Goal: Transaction & Acquisition: Purchase product/service

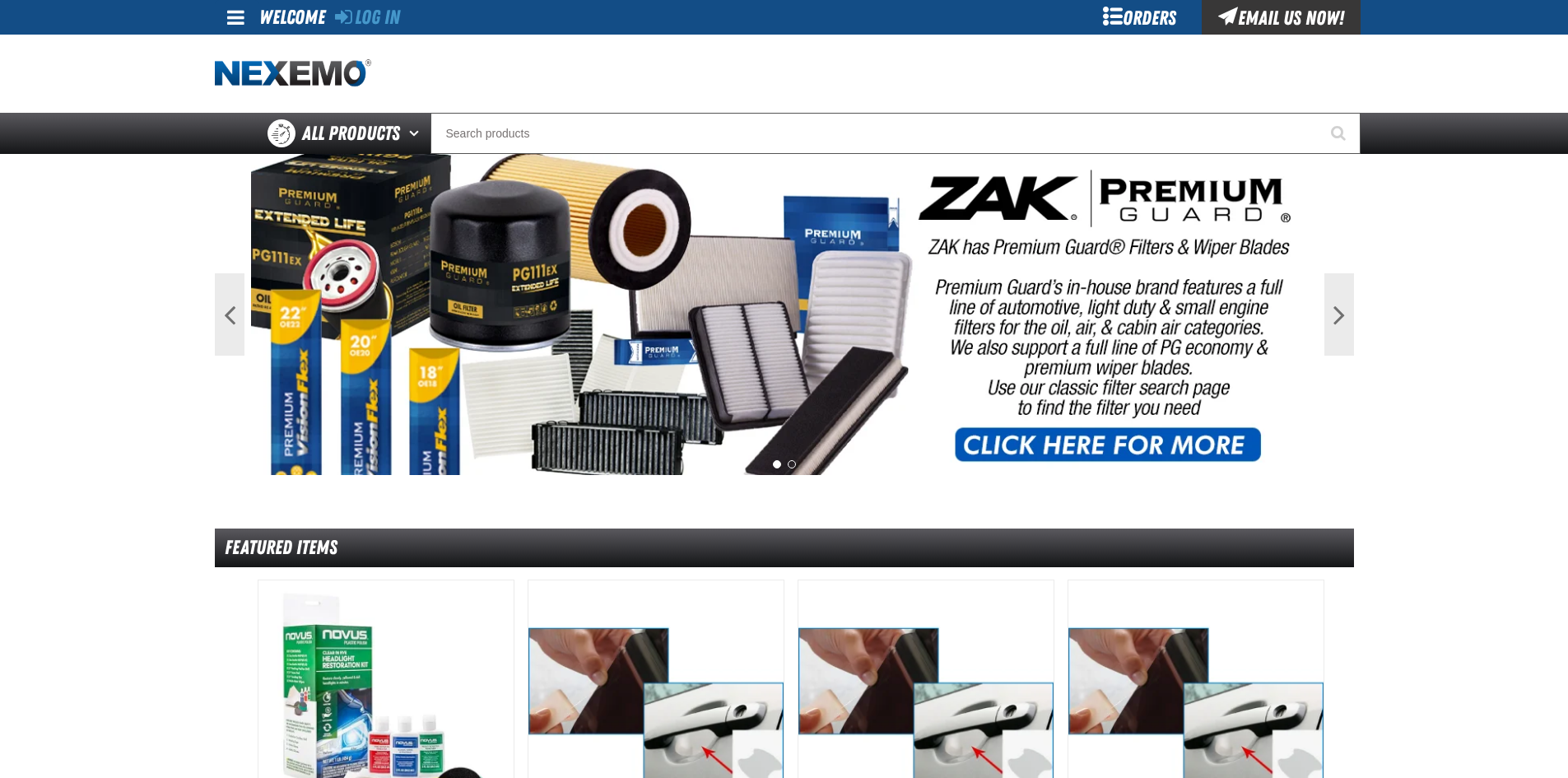
click at [408, 18] on div "Log In Log In Welcome Log In Orders Email Us Now!" at bounding box center [784, 17] width 1152 height 35
click at [390, 24] on link "Log In" at bounding box center [367, 17] width 65 height 23
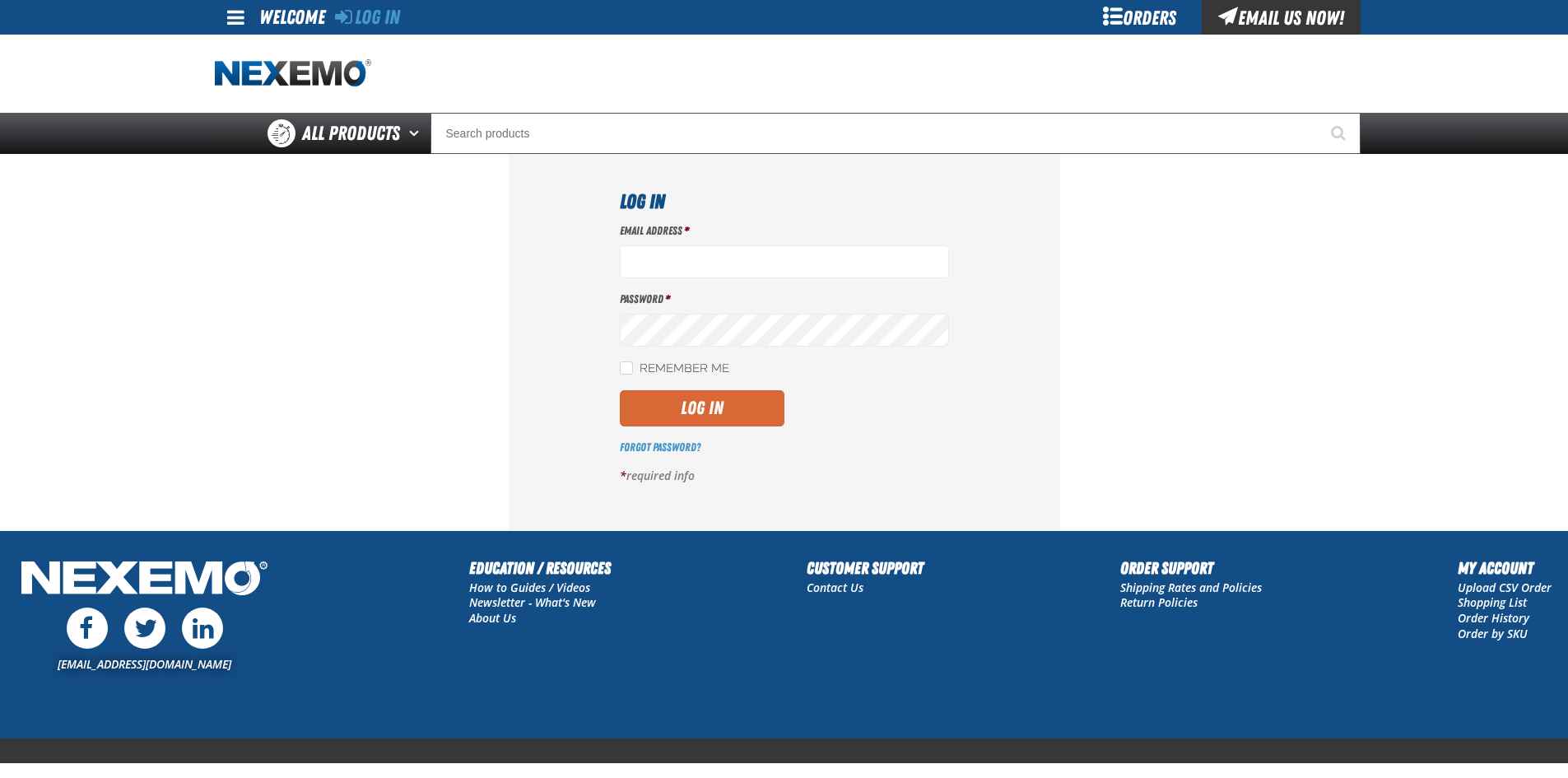
type input "LDominguez@vtaig.com"
click at [717, 408] on button "Log In" at bounding box center [702, 409] width 164 height 37
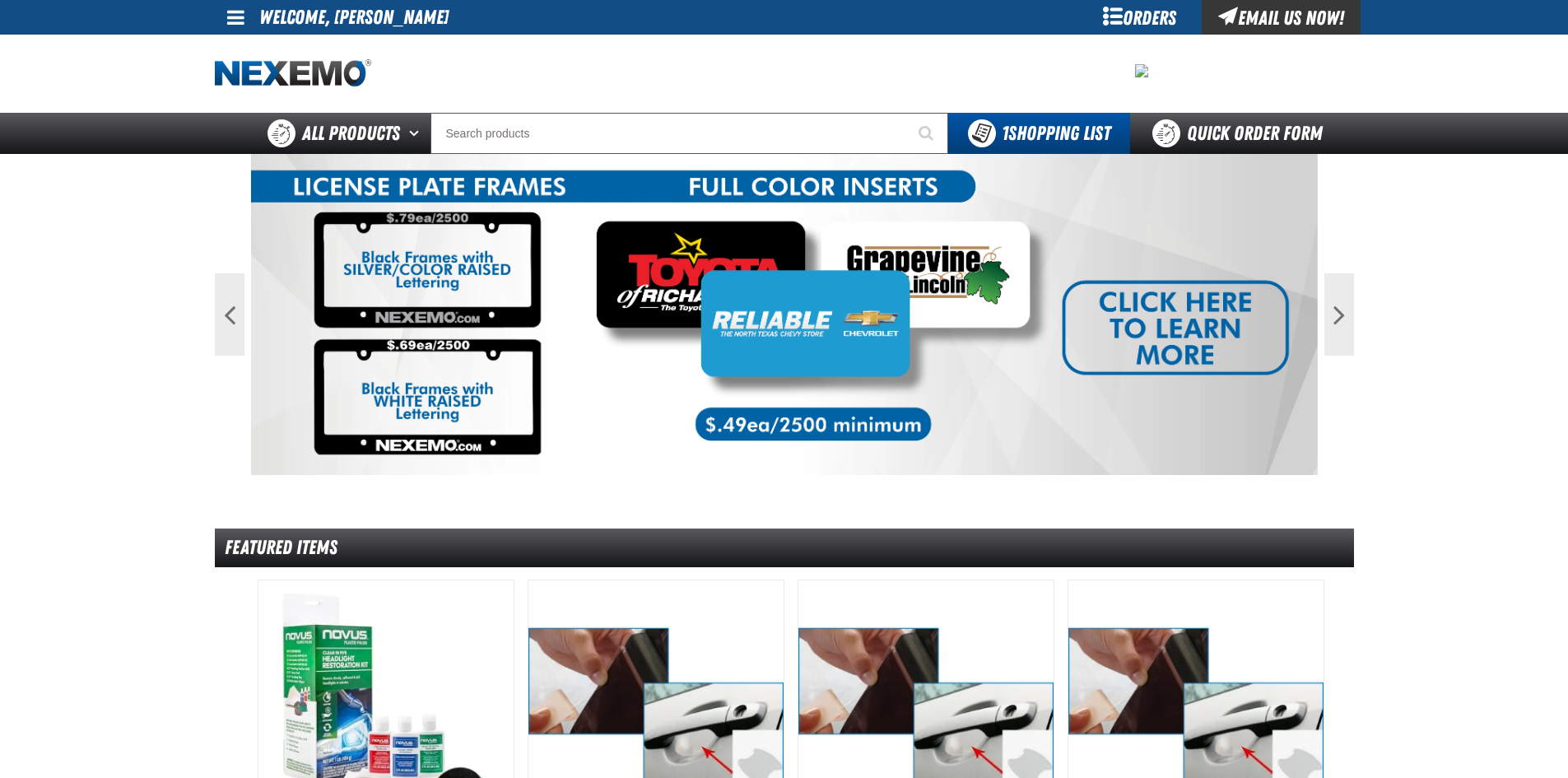
click at [236, 10] on span at bounding box center [236, 17] width 17 height 20
click at [271, 52] on link "My Account My Account" at bounding box center [259, 49] width 73 height 16
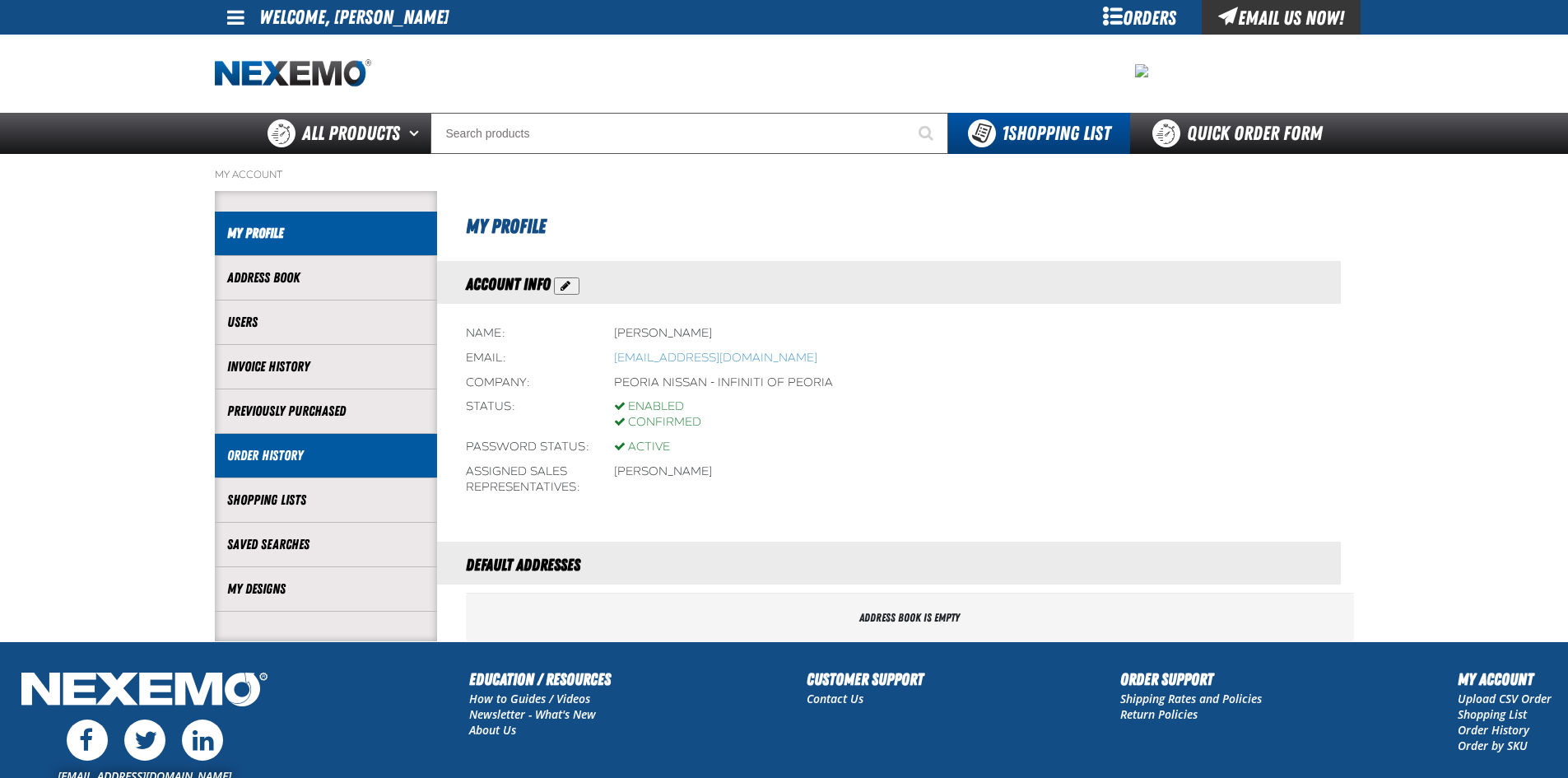
click at [264, 457] on link "Order History" at bounding box center [325, 455] width 197 height 19
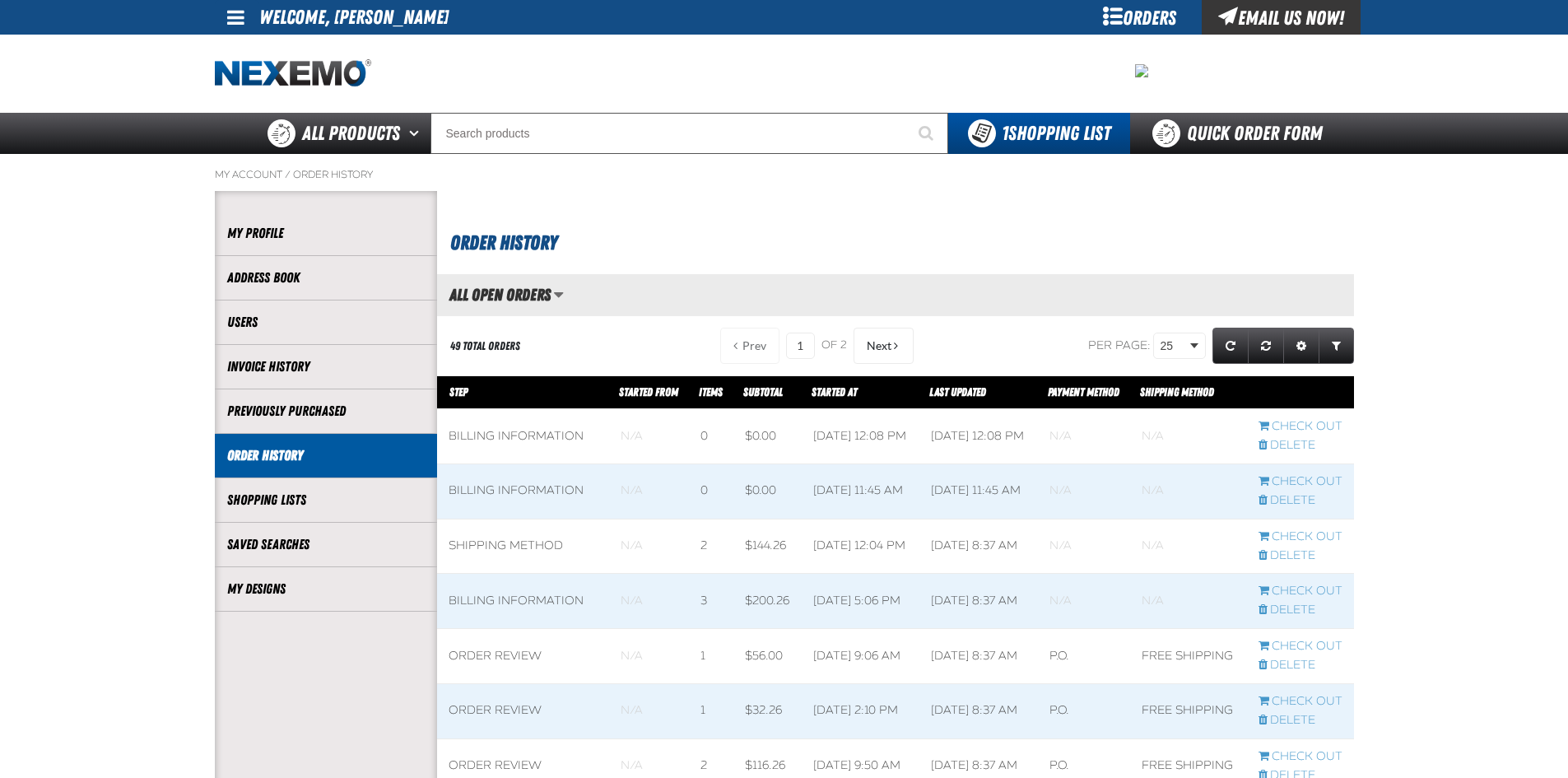
scroll to position [1, 1]
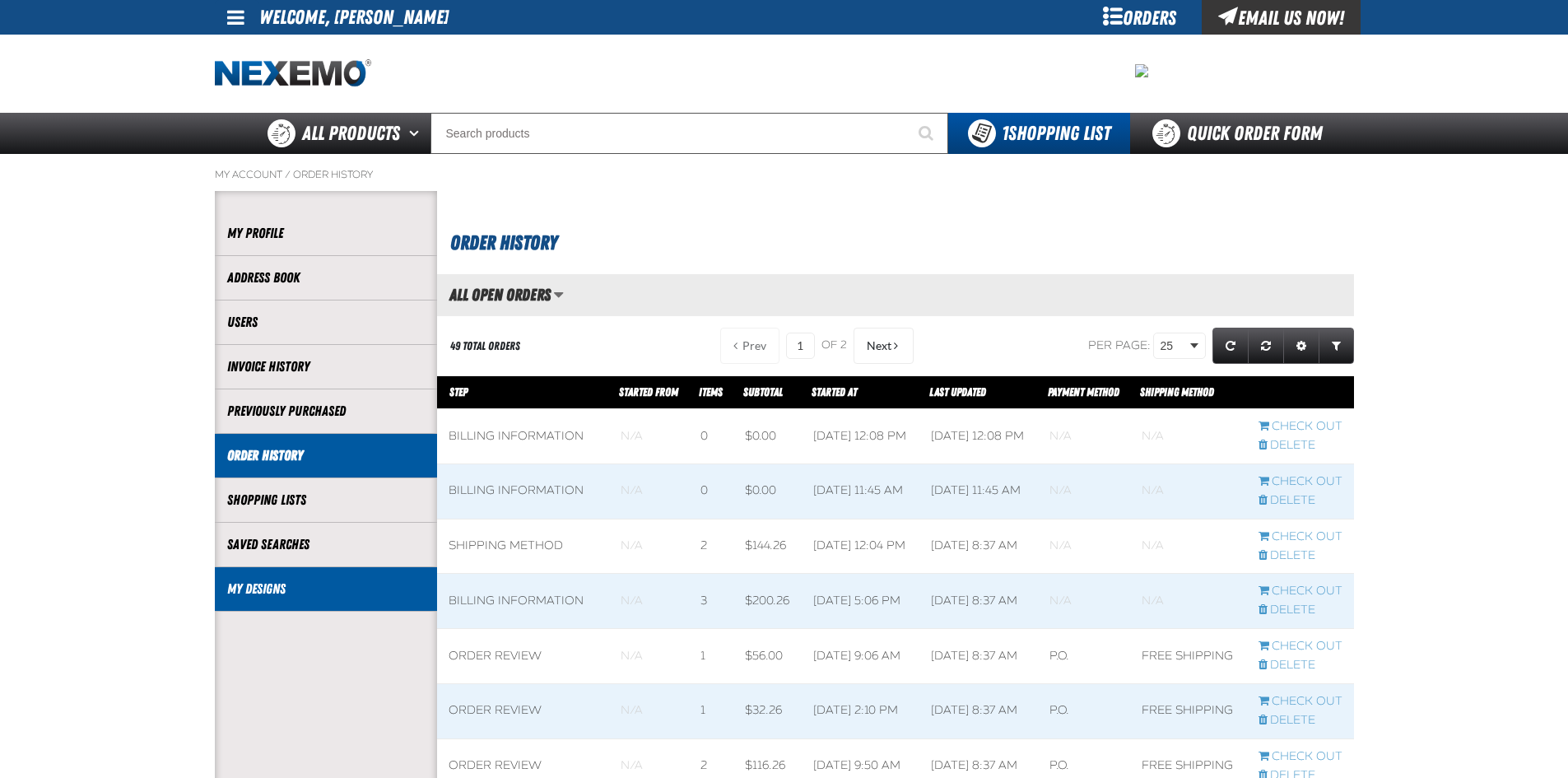
click at [324, 595] on link "My Designs" at bounding box center [325, 588] width 197 height 19
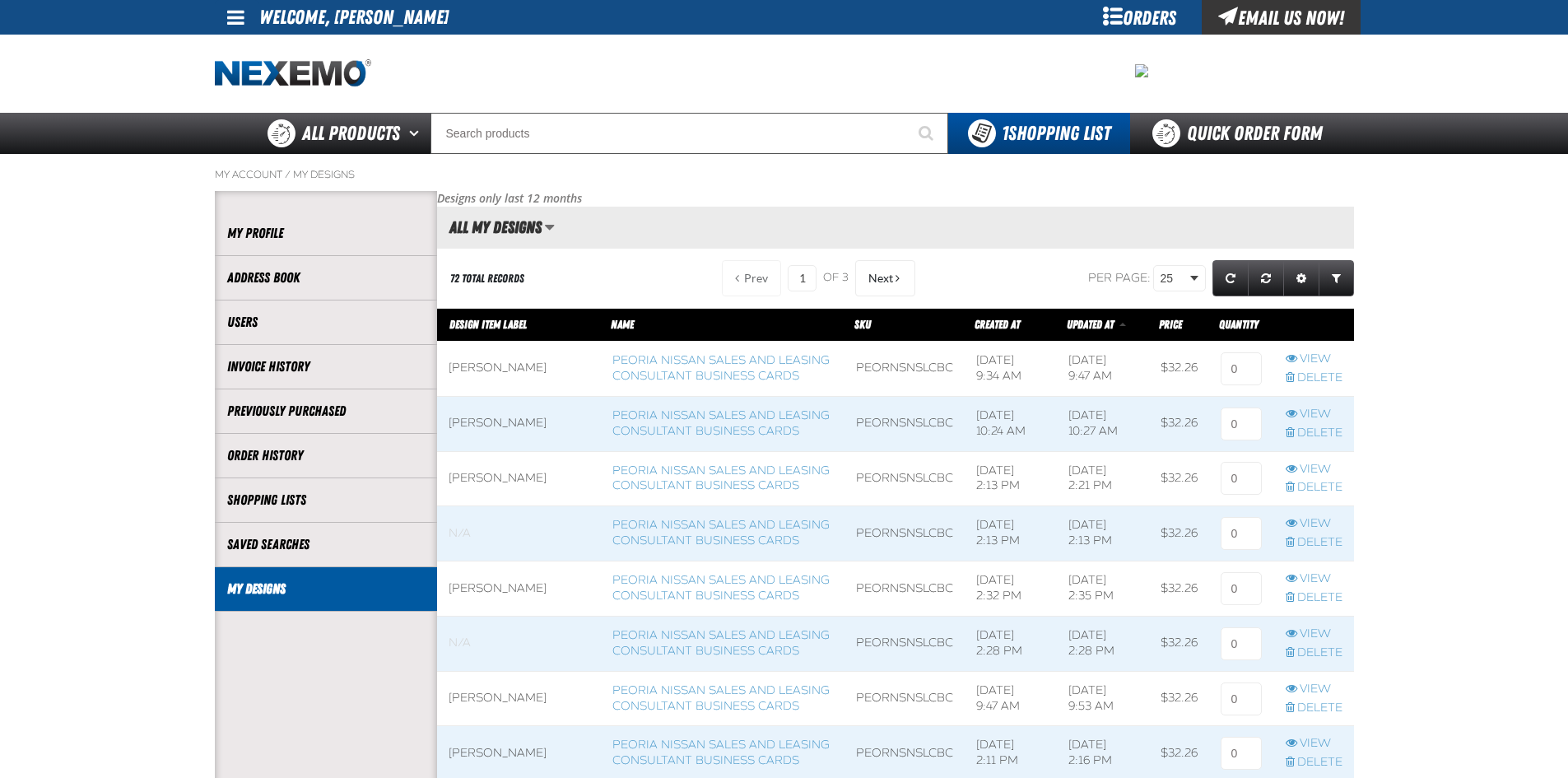
scroll to position [1, 1]
click at [691, 364] on link "Peoria Nissan Sales and Leasing Consultant Business Cards" at bounding box center [721, 368] width 217 height 30
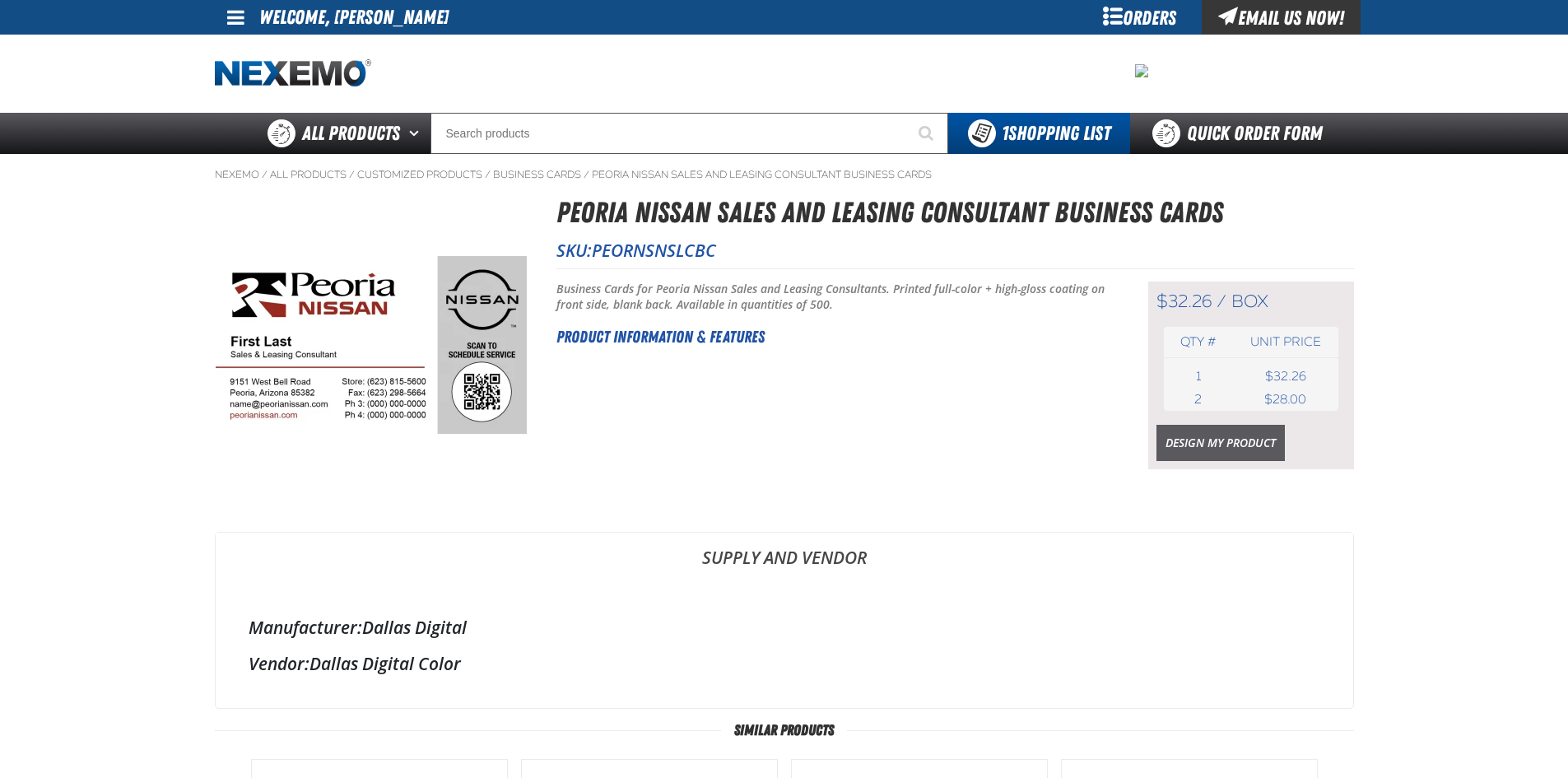
click at [1244, 435] on link "Design My Product" at bounding box center [1221, 442] width 129 height 37
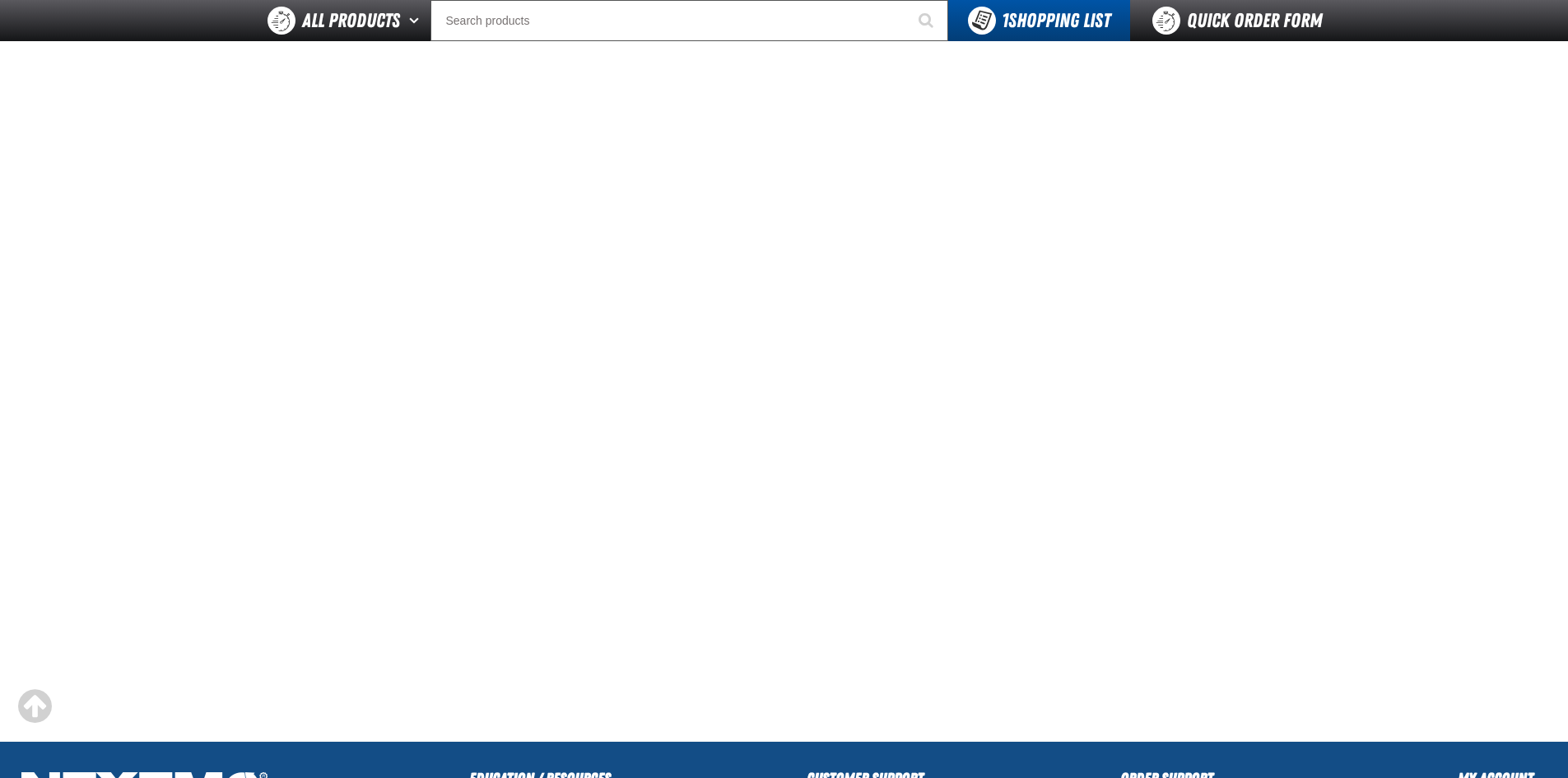
scroll to position [164, 0]
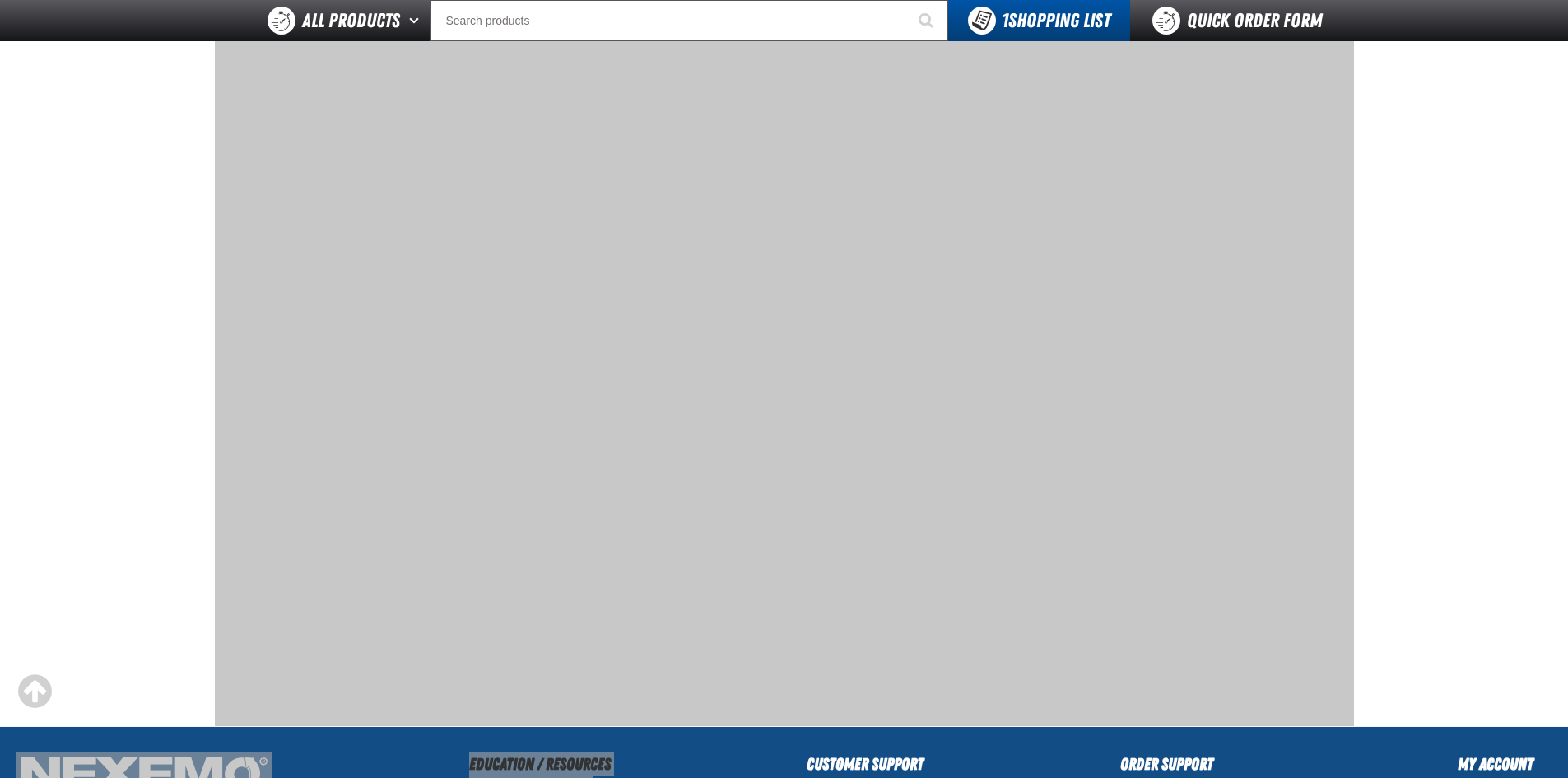
drag, startPoint x: 726, startPoint y: 748, endPoint x: 727, endPoint y: 725, distance: 23.0
click at [481, 718] on div "Staging Site 5.1 Upgrade Site My Account My Account Support Ticket Support Tick…" at bounding box center [784, 438] width 1568 height 1206
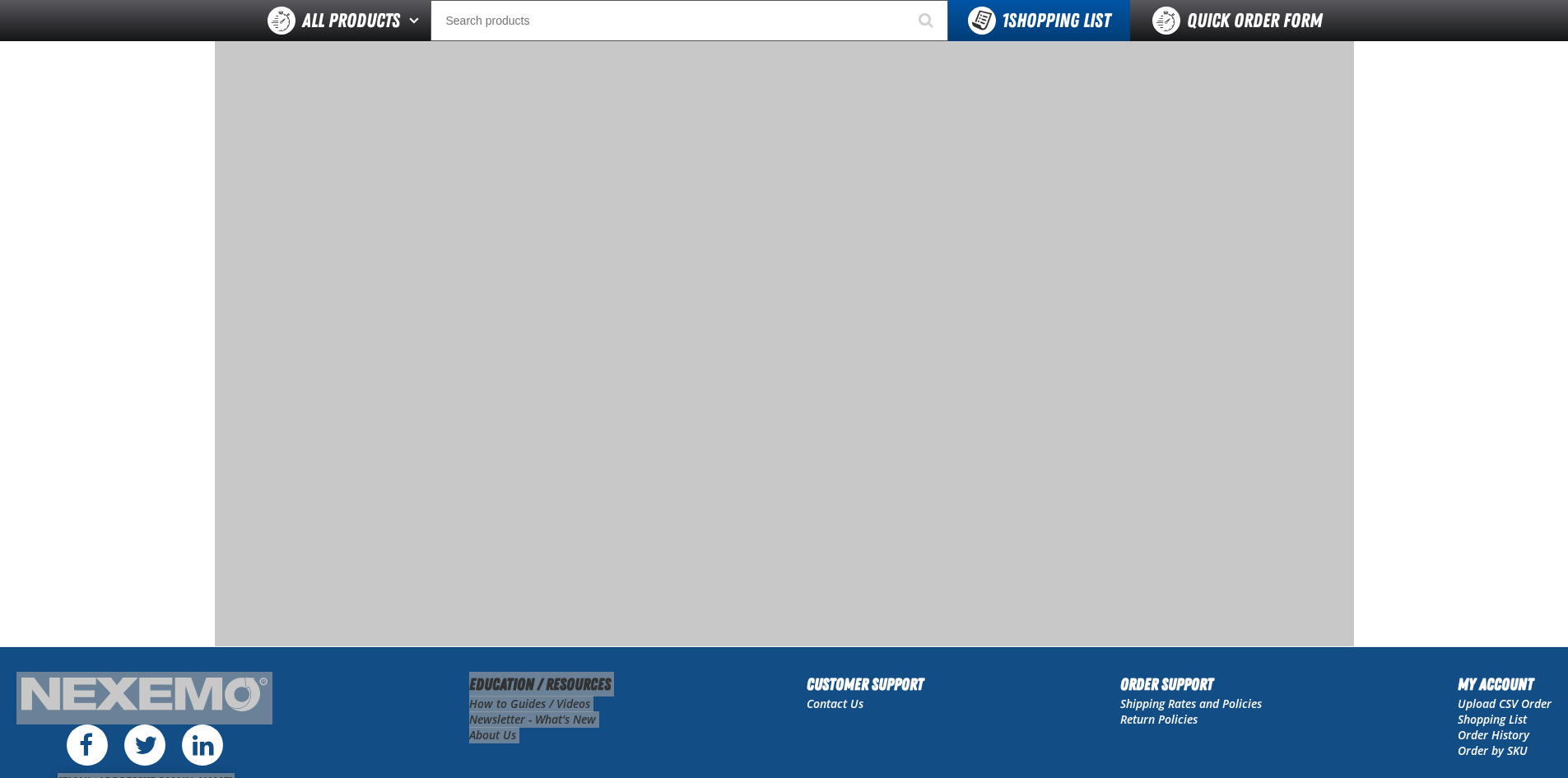
scroll to position [329, 0]
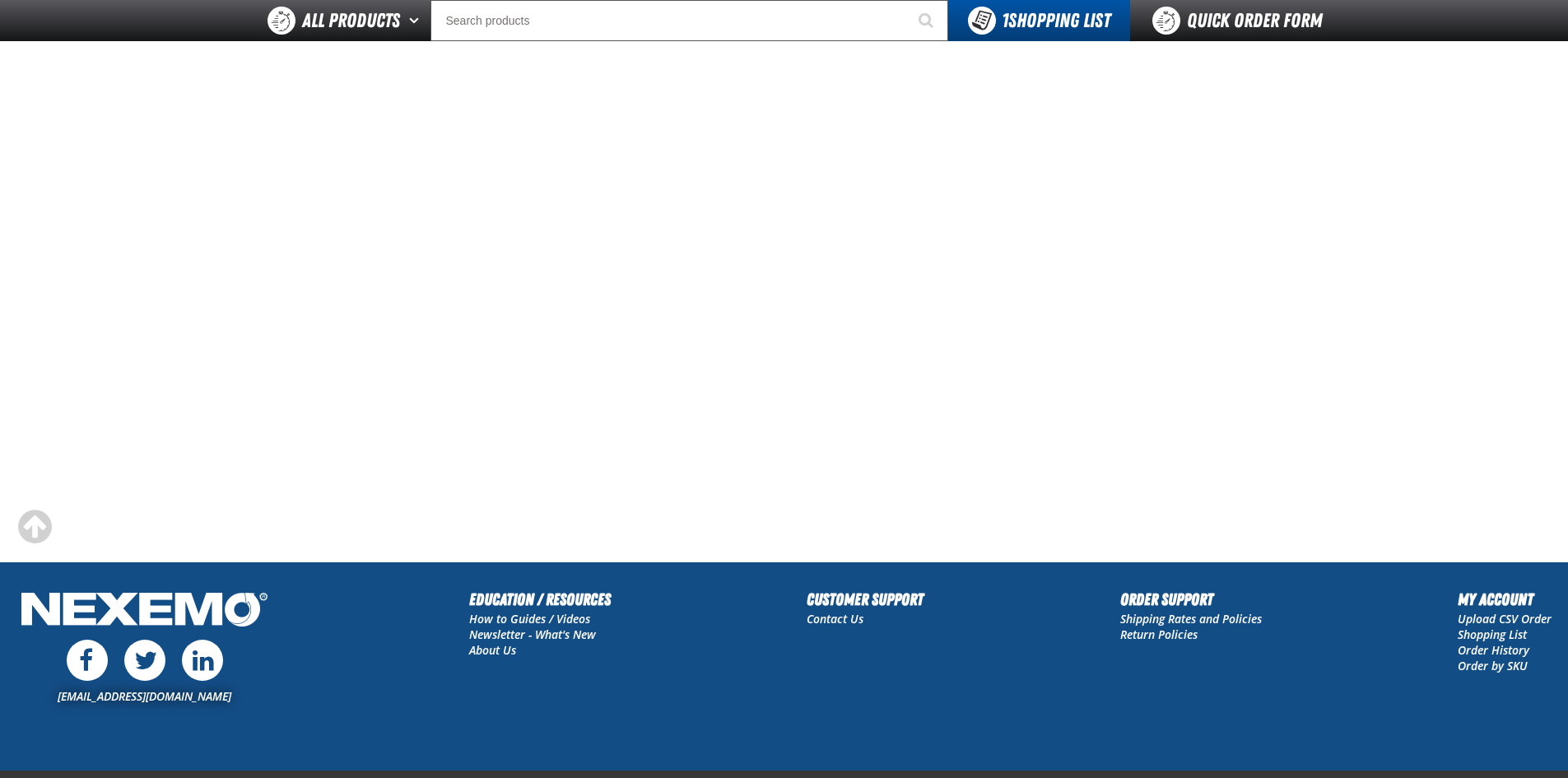
click at [711, 741] on div "[EMAIL_ADDRESS][DOMAIN_NAME] Education / Resources How to Guides / Videos Newsl…" at bounding box center [784, 678] width 1568 height 183
click at [711, 738] on div "[EMAIL_ADDRESS][DOMAIN_NAME] Education / Resources How to Guides / Videos Newsl…" at bounding box center [784, 678] width 1568 height 183
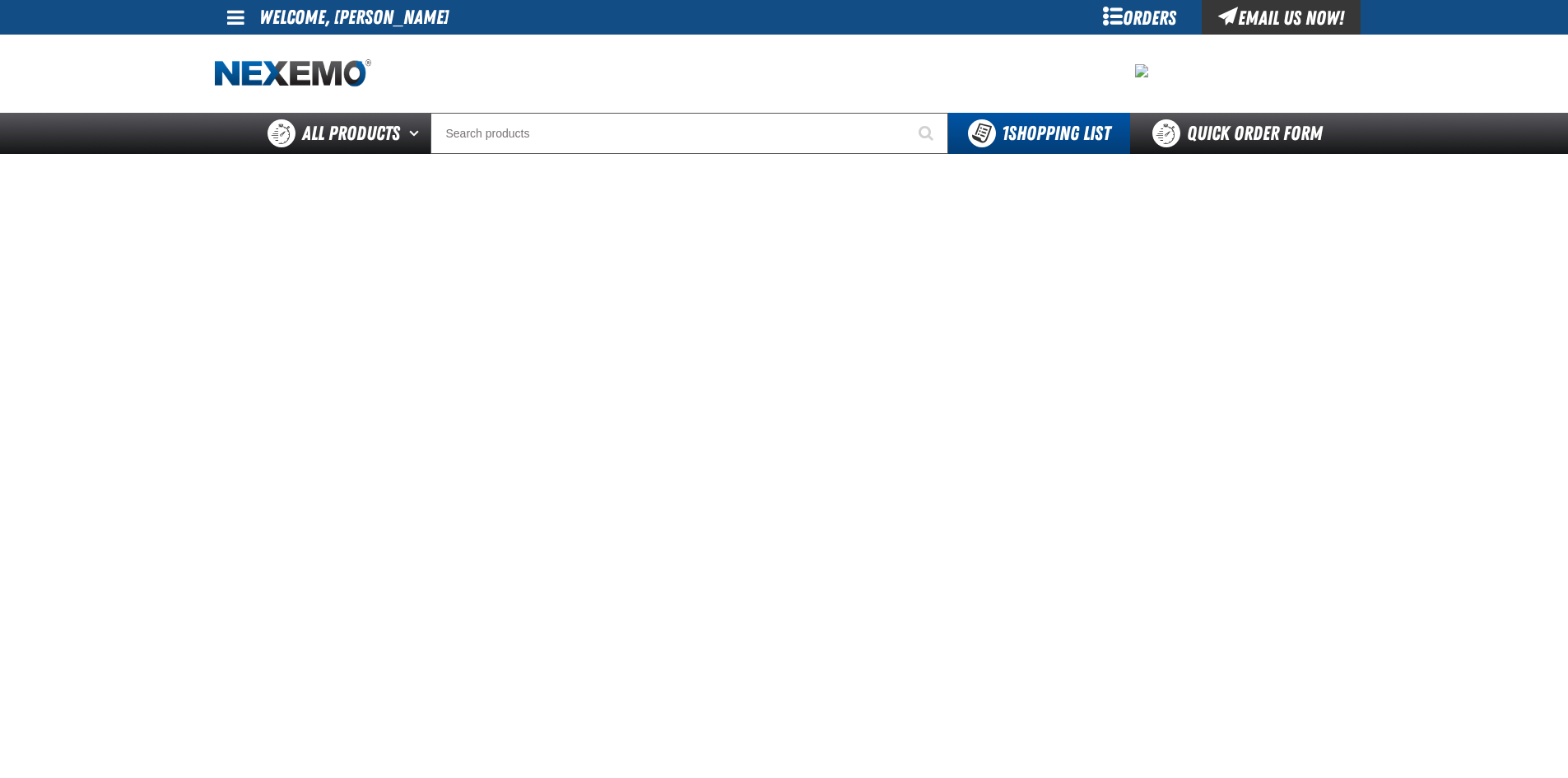
scroll to position [83, 0]
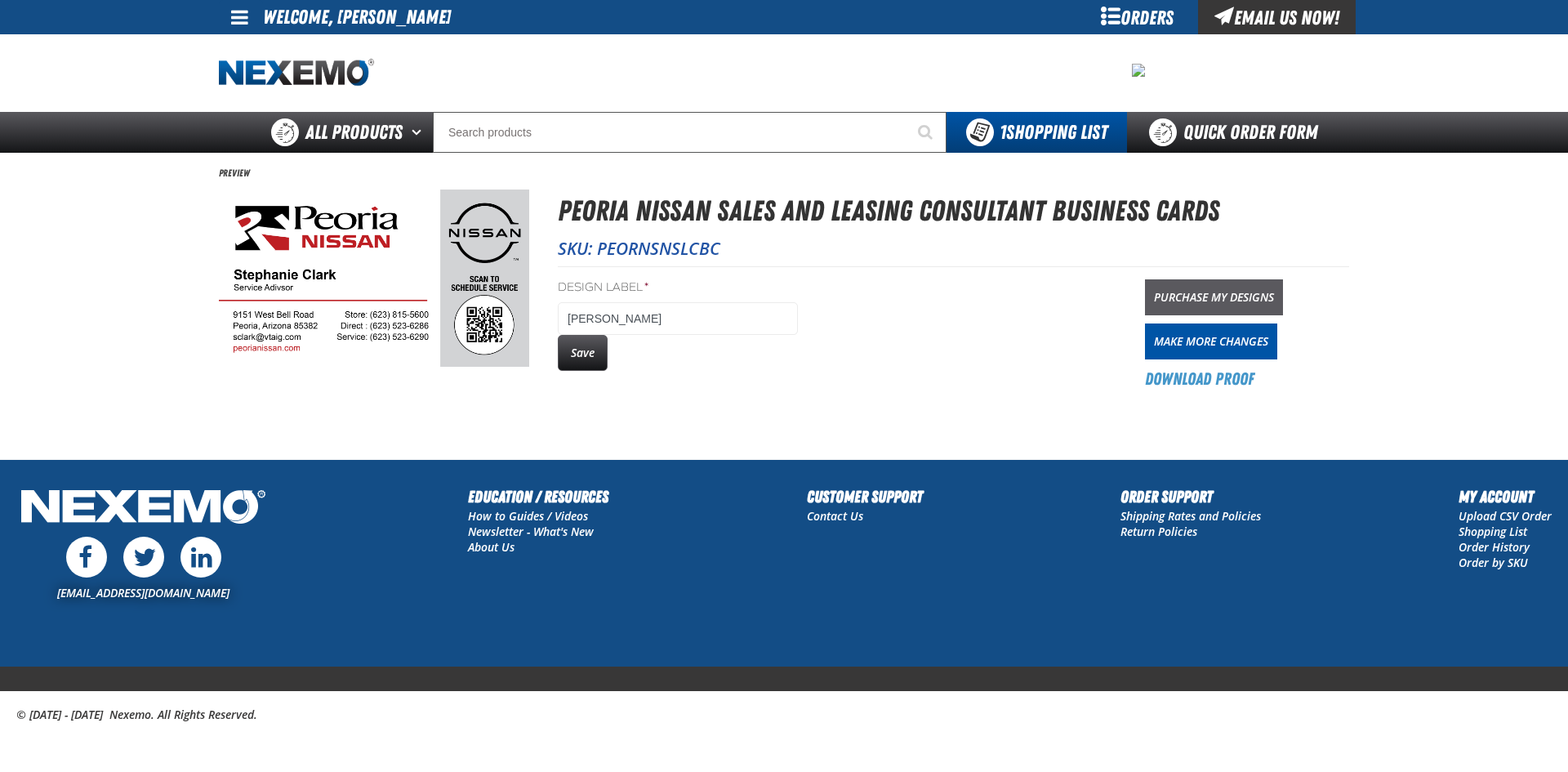
click at [1216, 283] on link "Purchase My Designs" at bounding box center [1214, 298] width 138 height 36
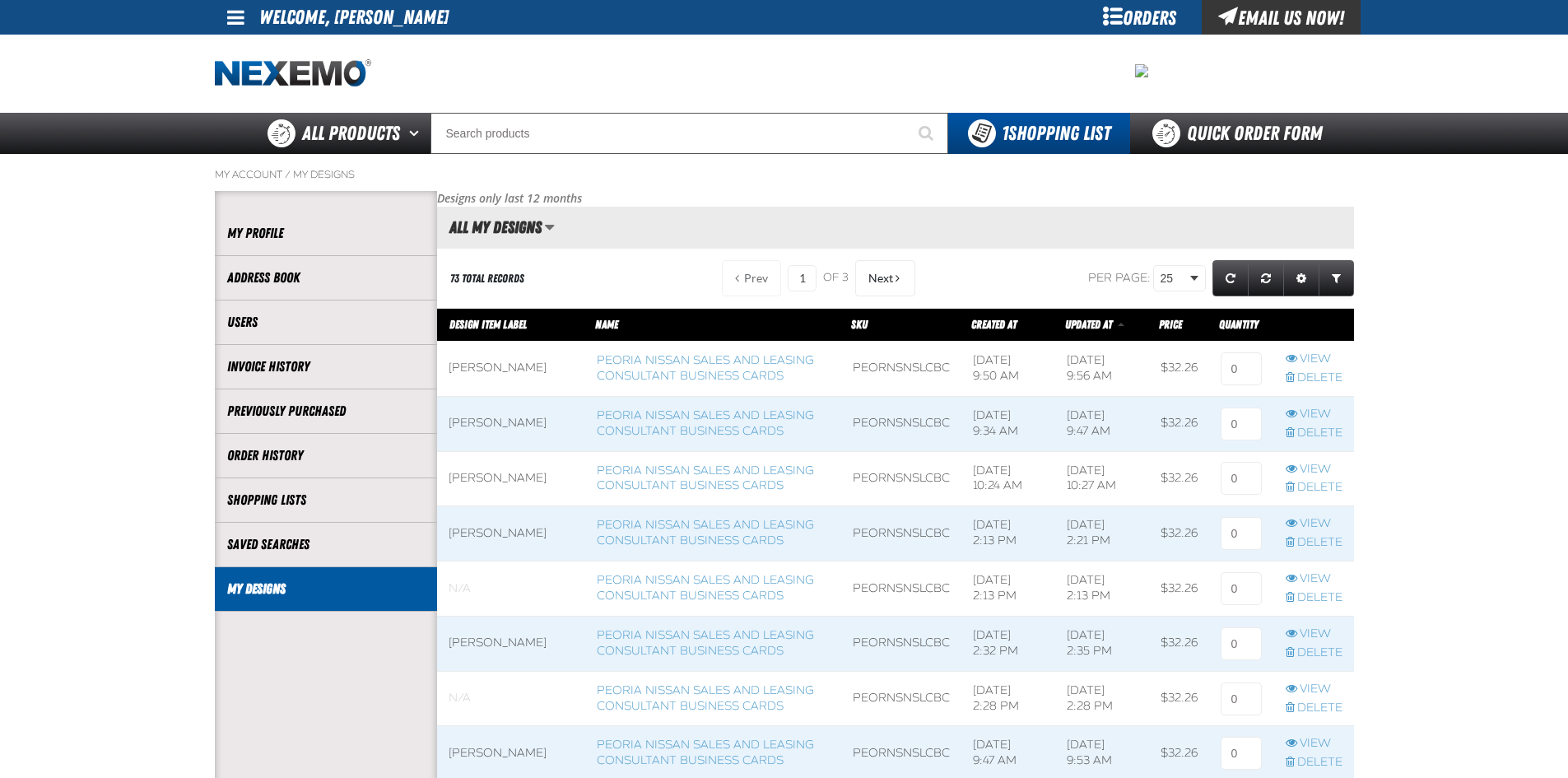
scroll to position [1, 1]
click at [1250, 363] on input at bounding box center [1241, 369] width 41 height 33
type input "1"
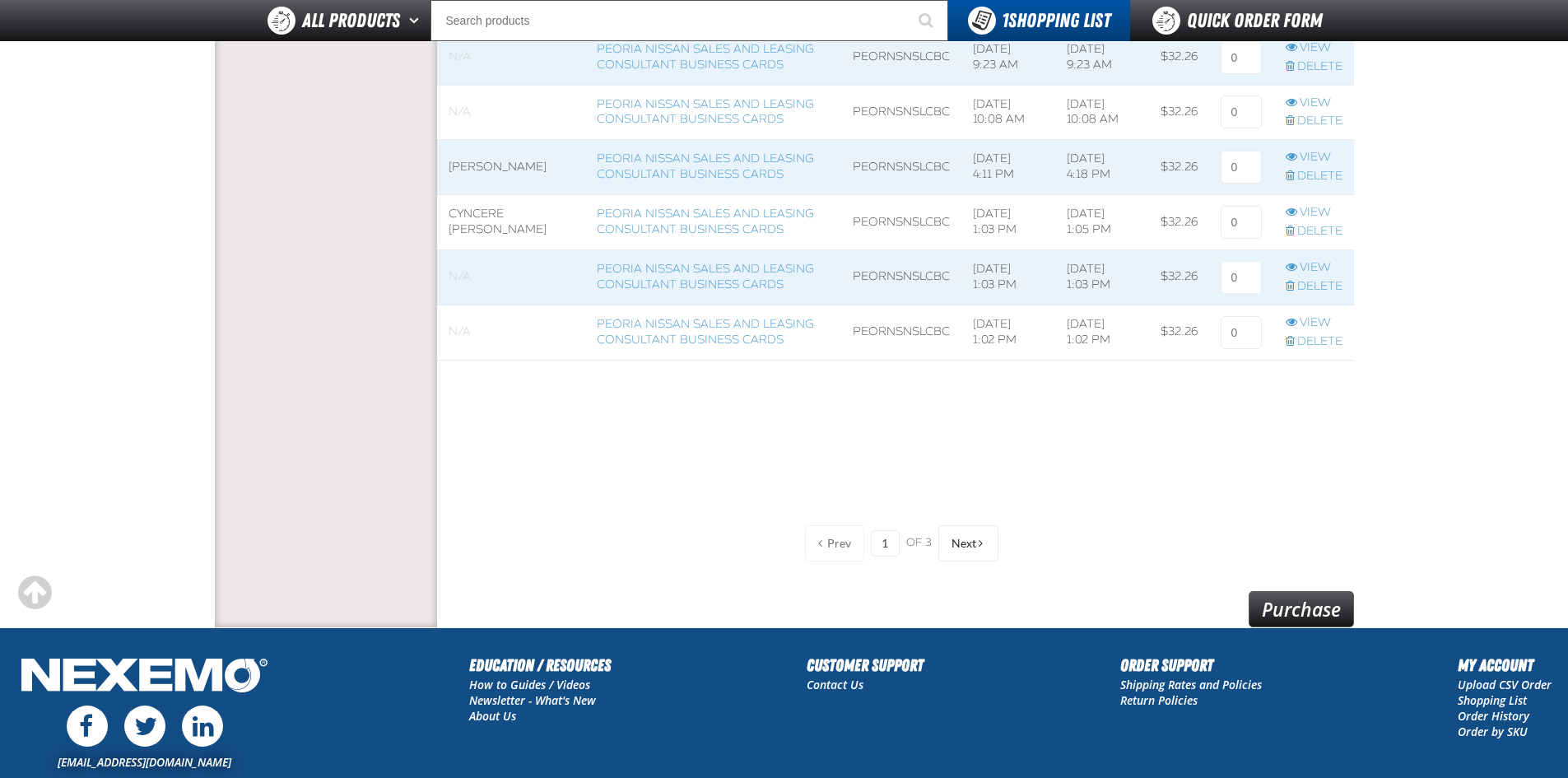
scroll to position [1479, 0]
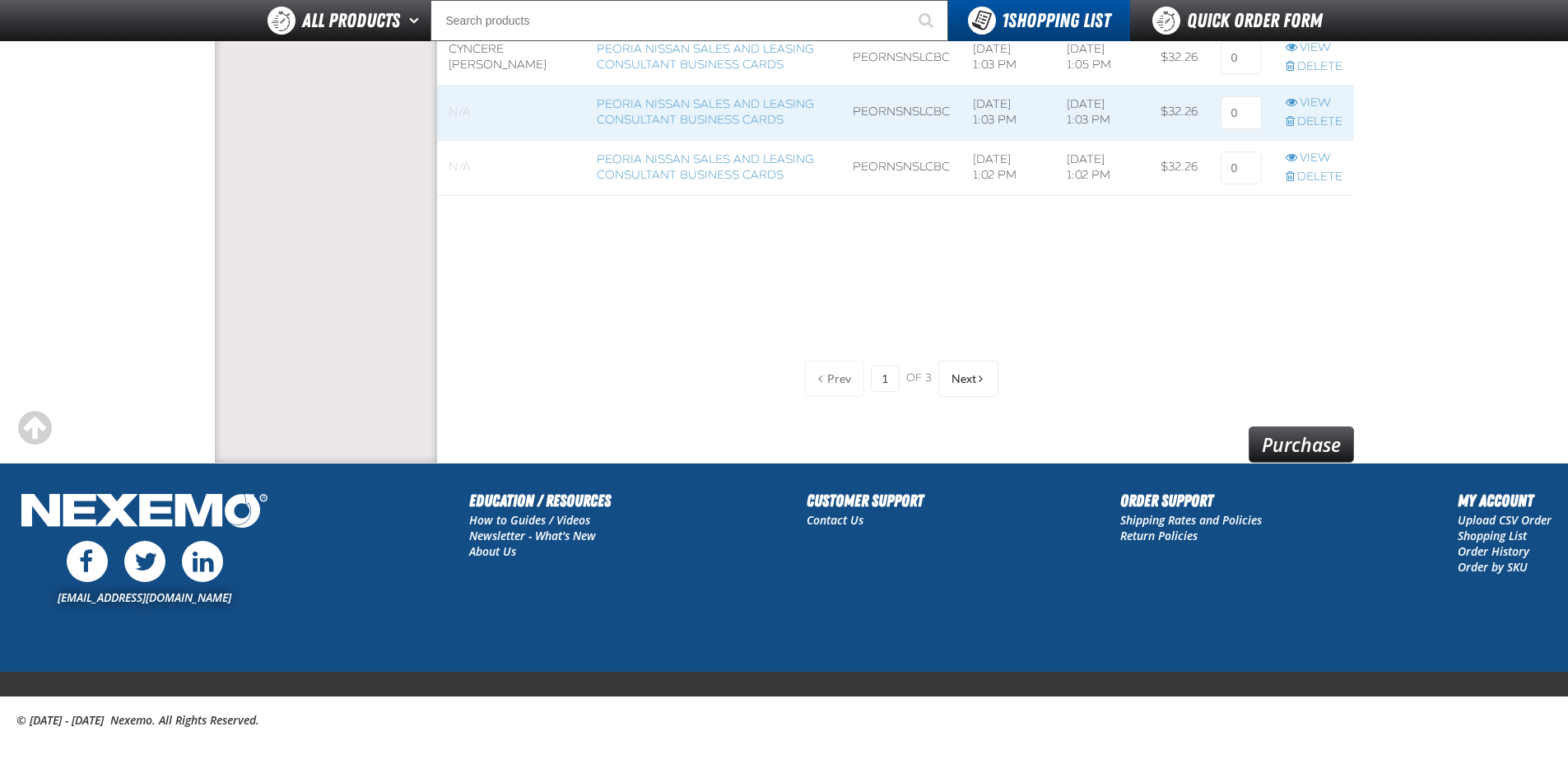
drag, startPoint x: 1310, startPoint y: 460, endPoint x: 1316, endPoint y: 442, distance: 19.0
click at [1311, 459] on link "Purchase" at bounding box center [1301, 444] width 105 height 37
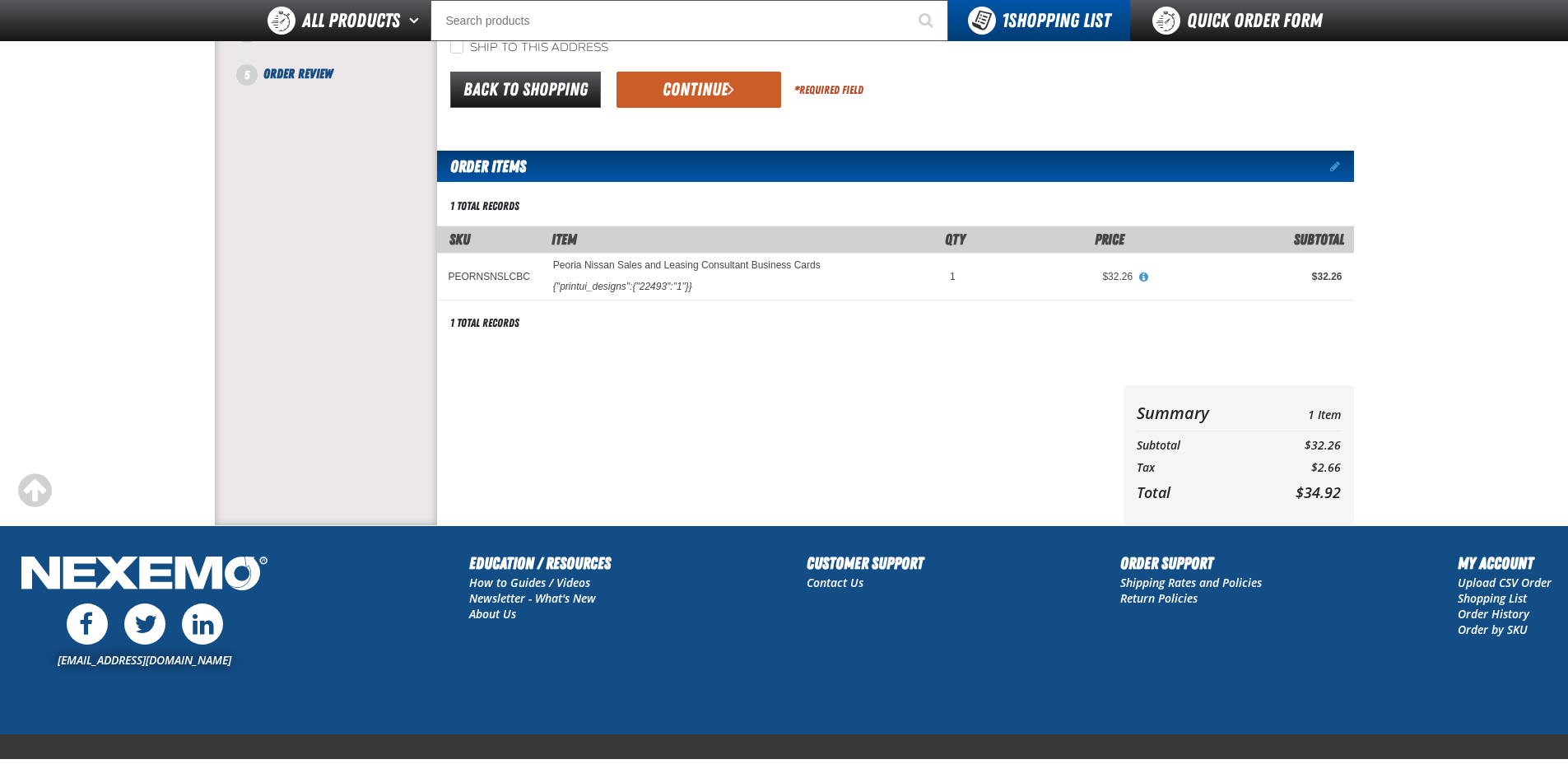
scroll to position [247, 0]
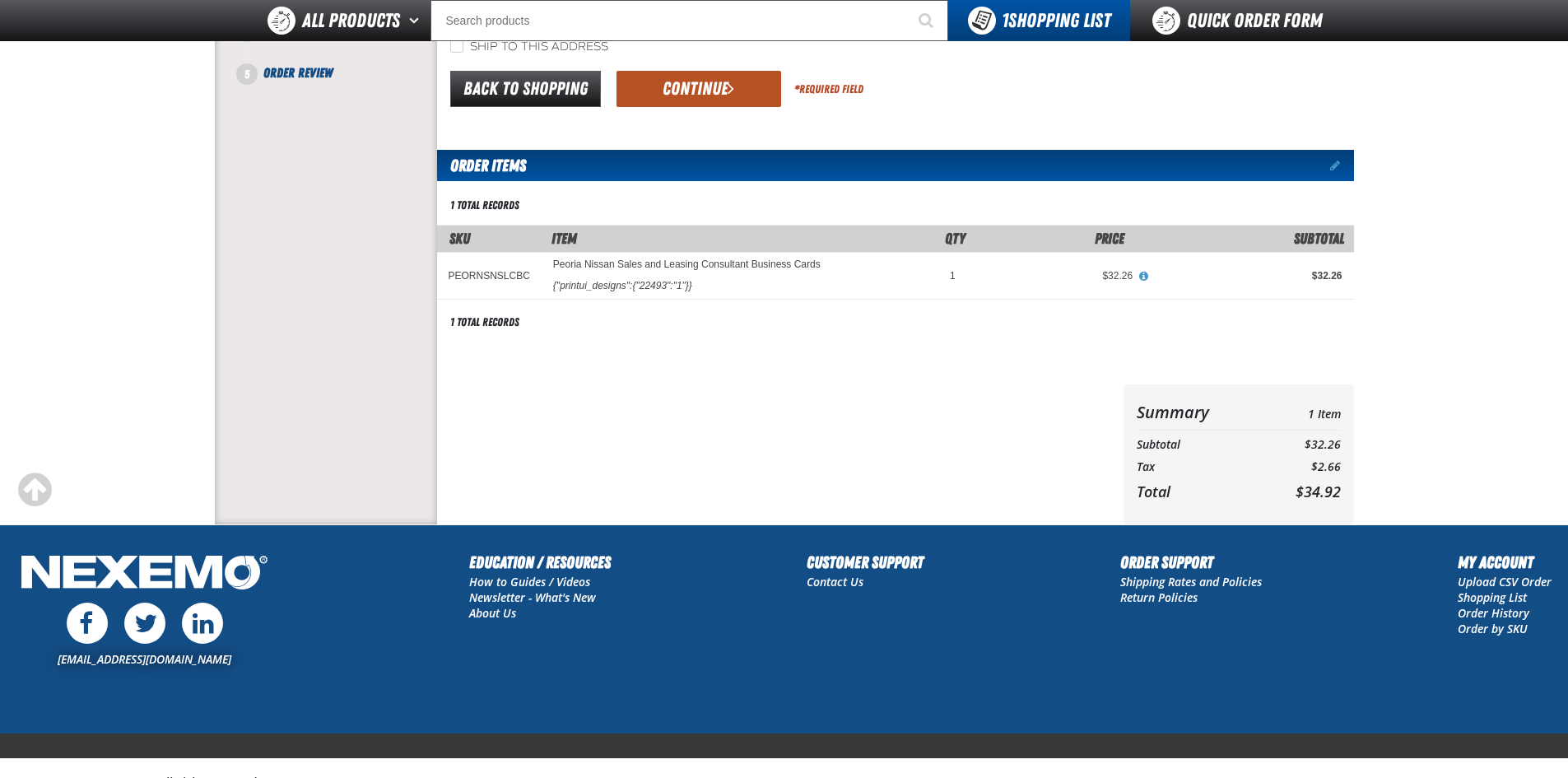
click at [685, 83] on button "Continue" at bounding box center [698, 89] width 164 height 37
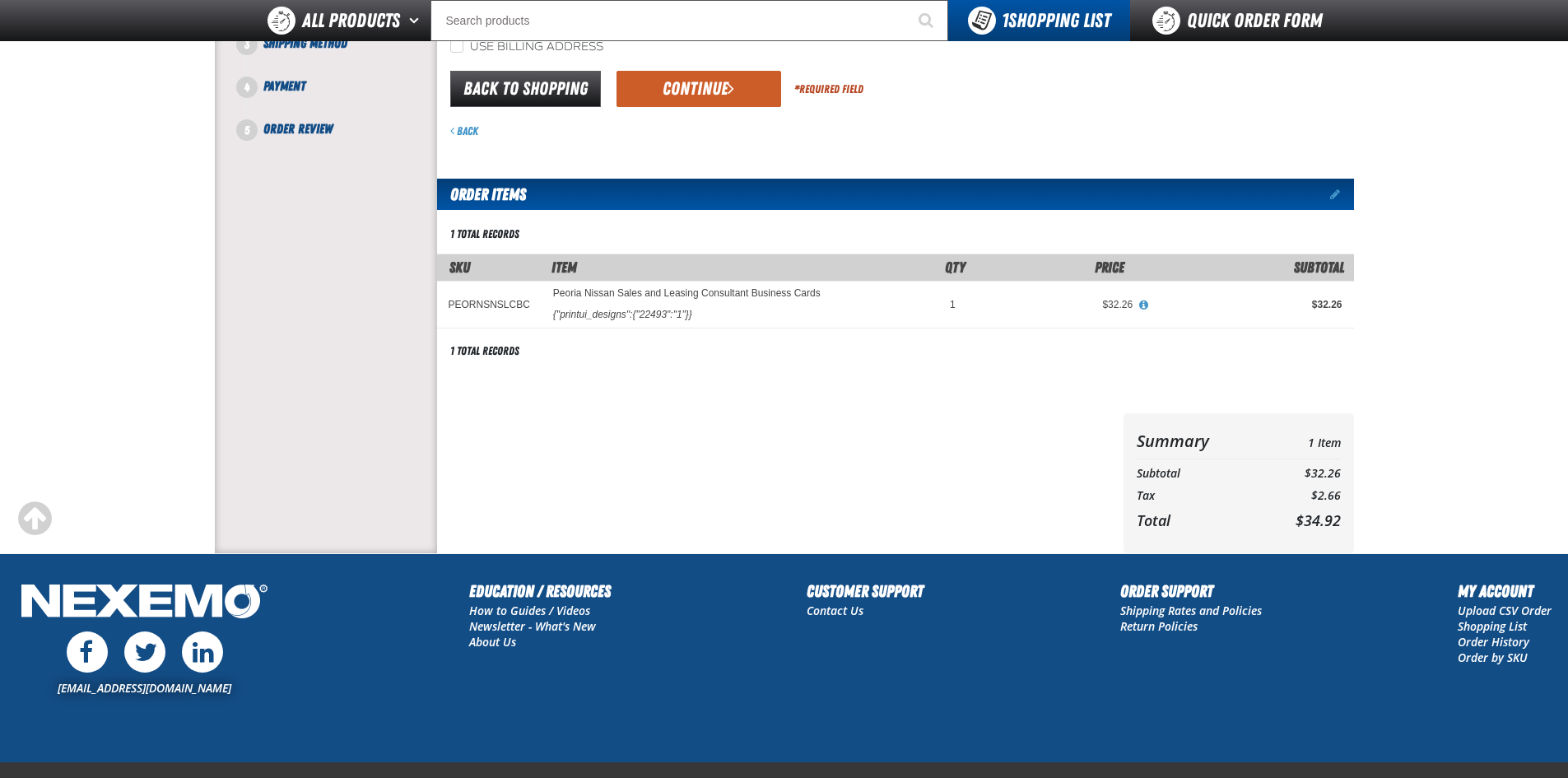
click at [704, 109] on div "Back to Shopping Continue * Required Field" at bounding box center [896, 90] width 917 height 42
click at [708, 98] on button "Continue" at bounding box center [698, 89] width 164 height 37
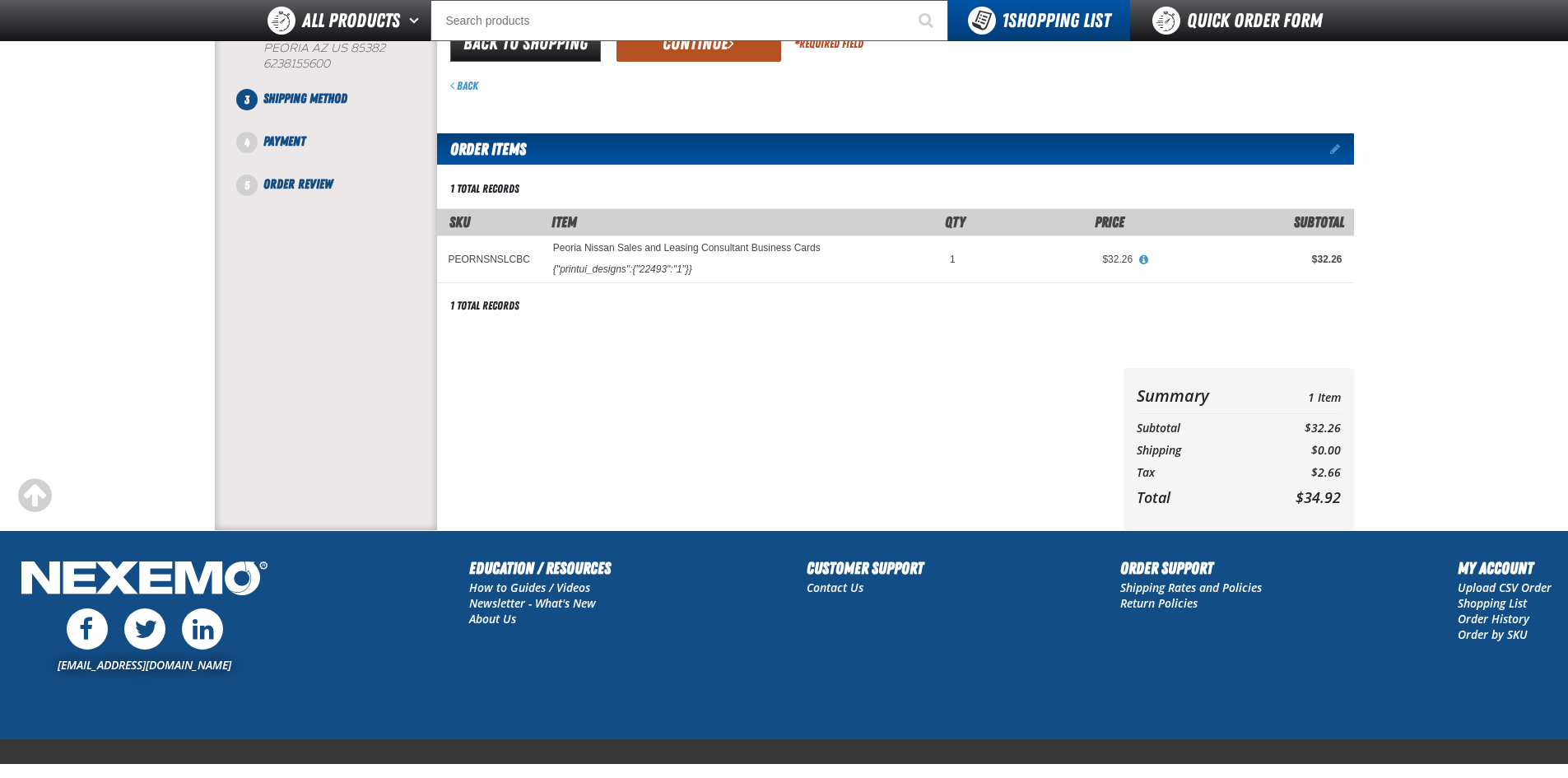
click at [707, 57] on button "Continue" at bounding box center [698, 43] width 164 height 37
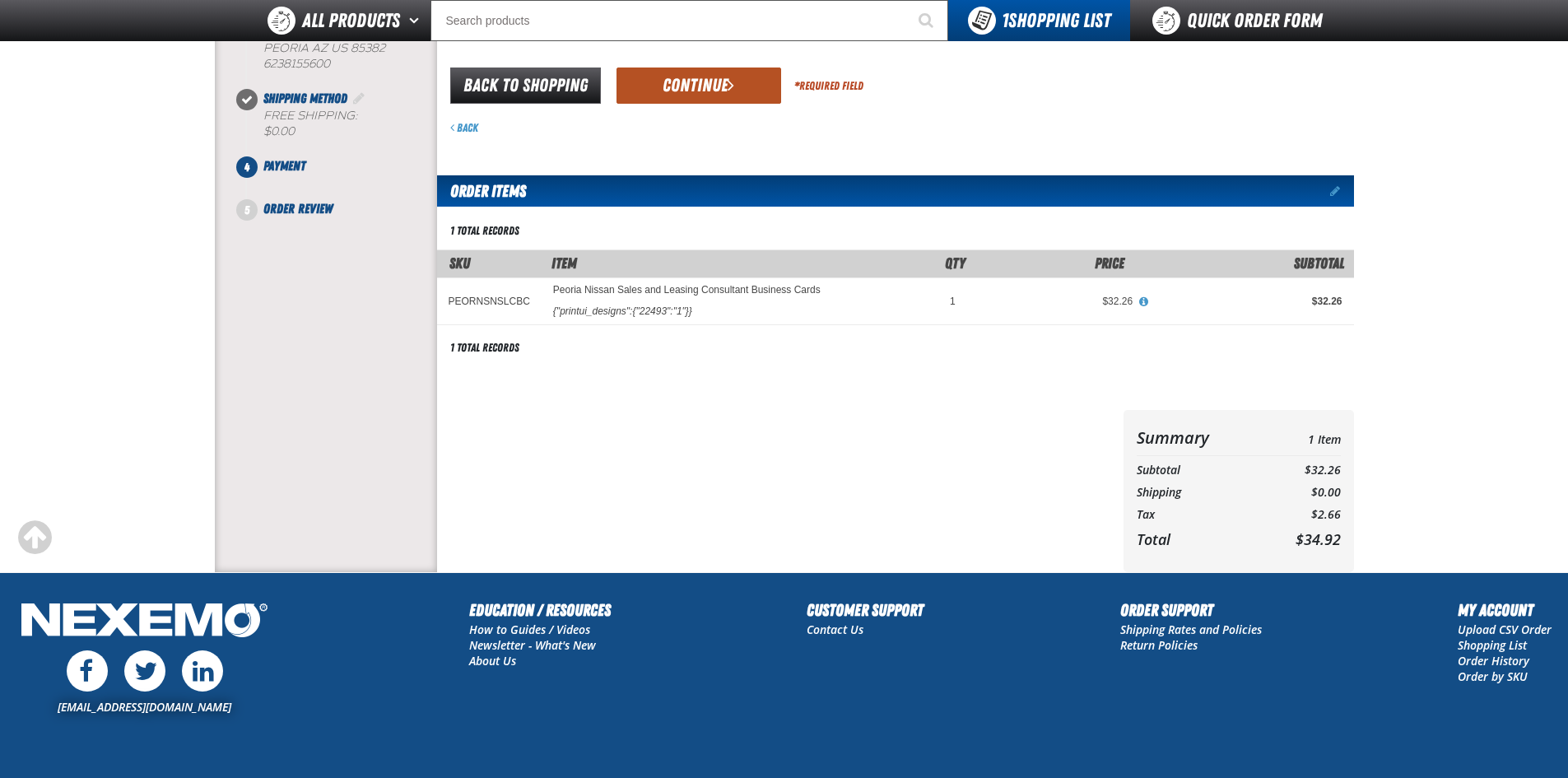
click at [684, 71] on button "Continue" at bounding box center [698, 86] width 164 height 37
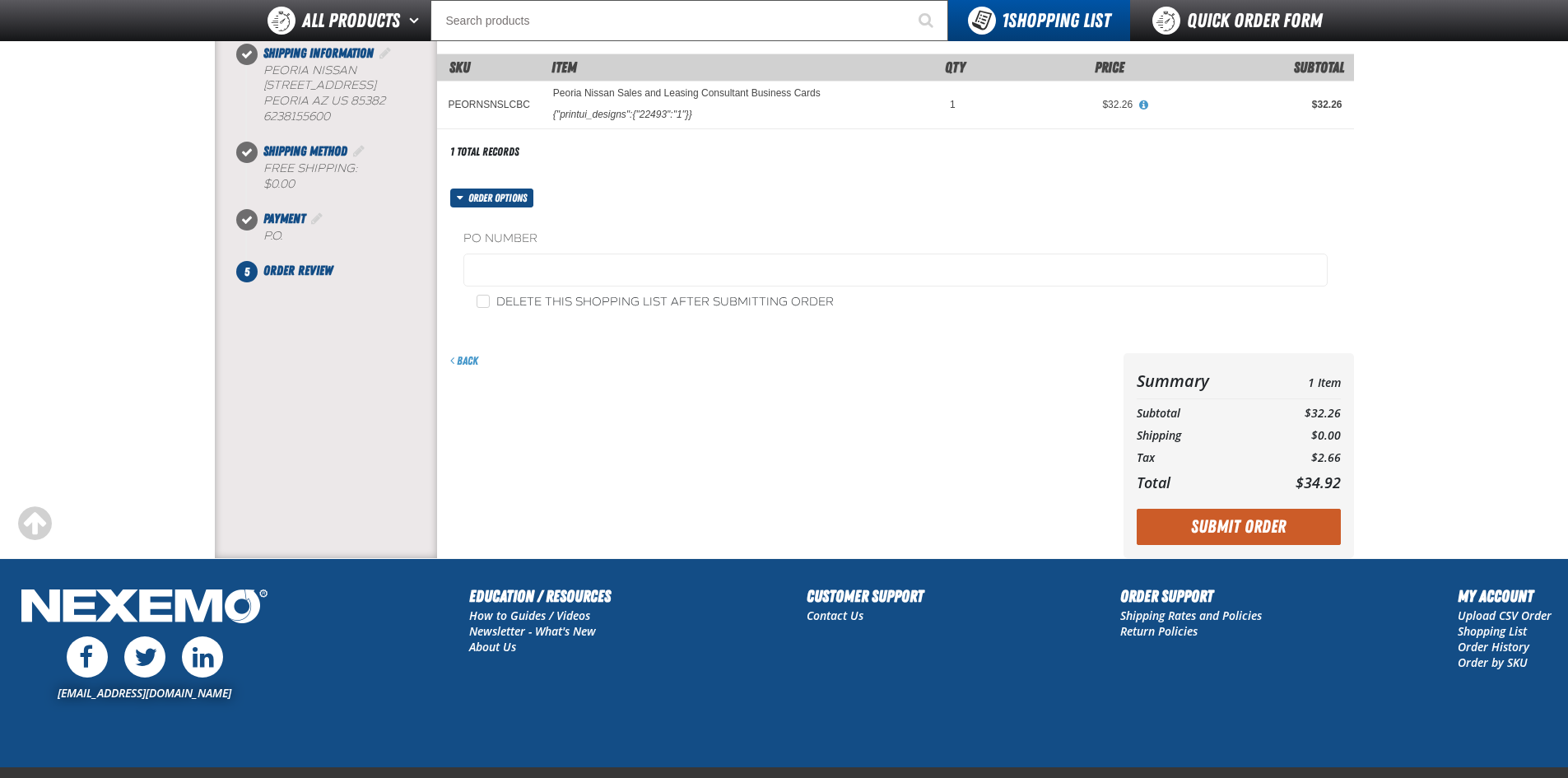
scroll to position [164, 0]
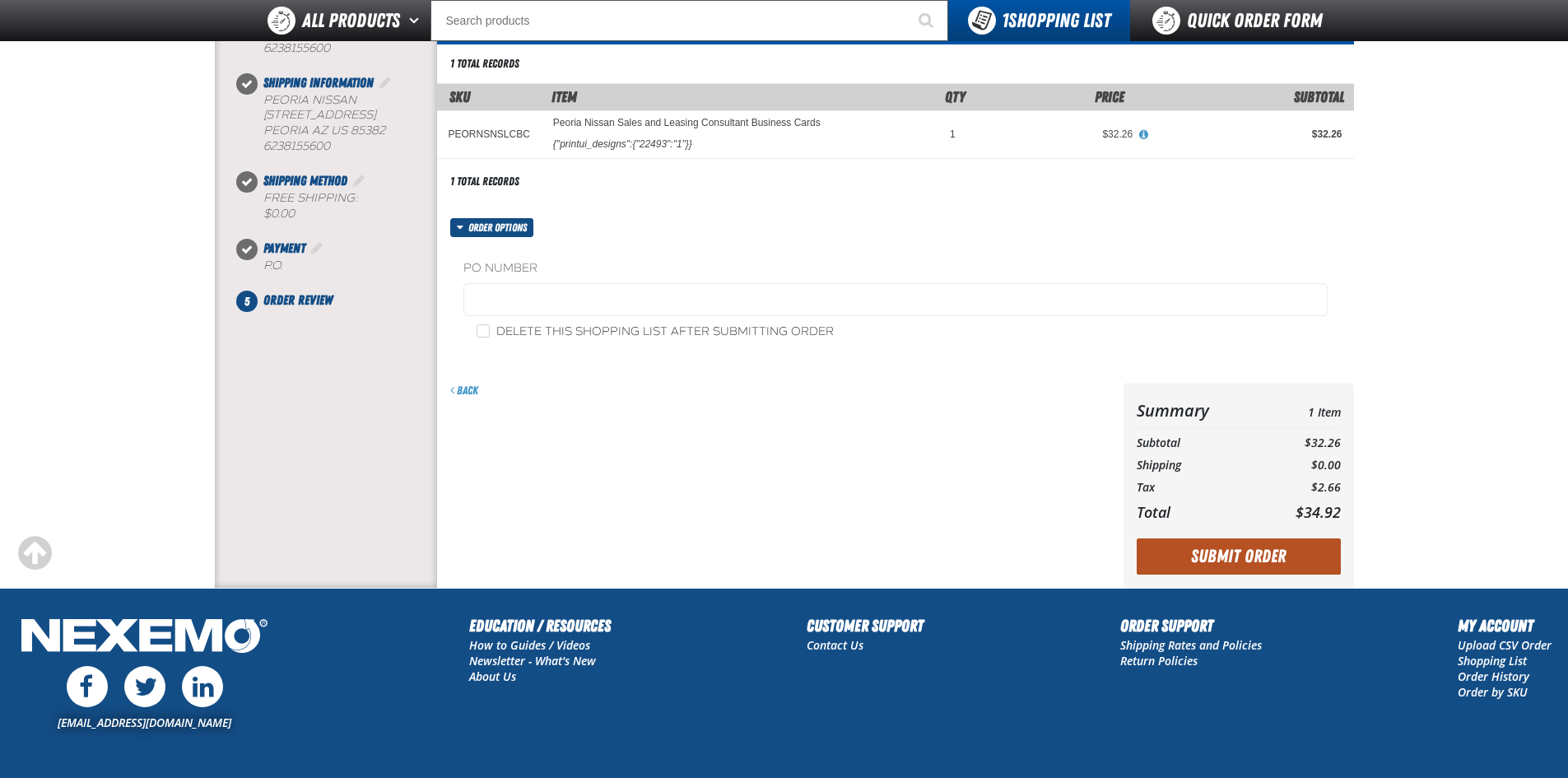
click at [1266, 547] on button "Submit Order" at bounding box center [1238, 556] width 204 height 37
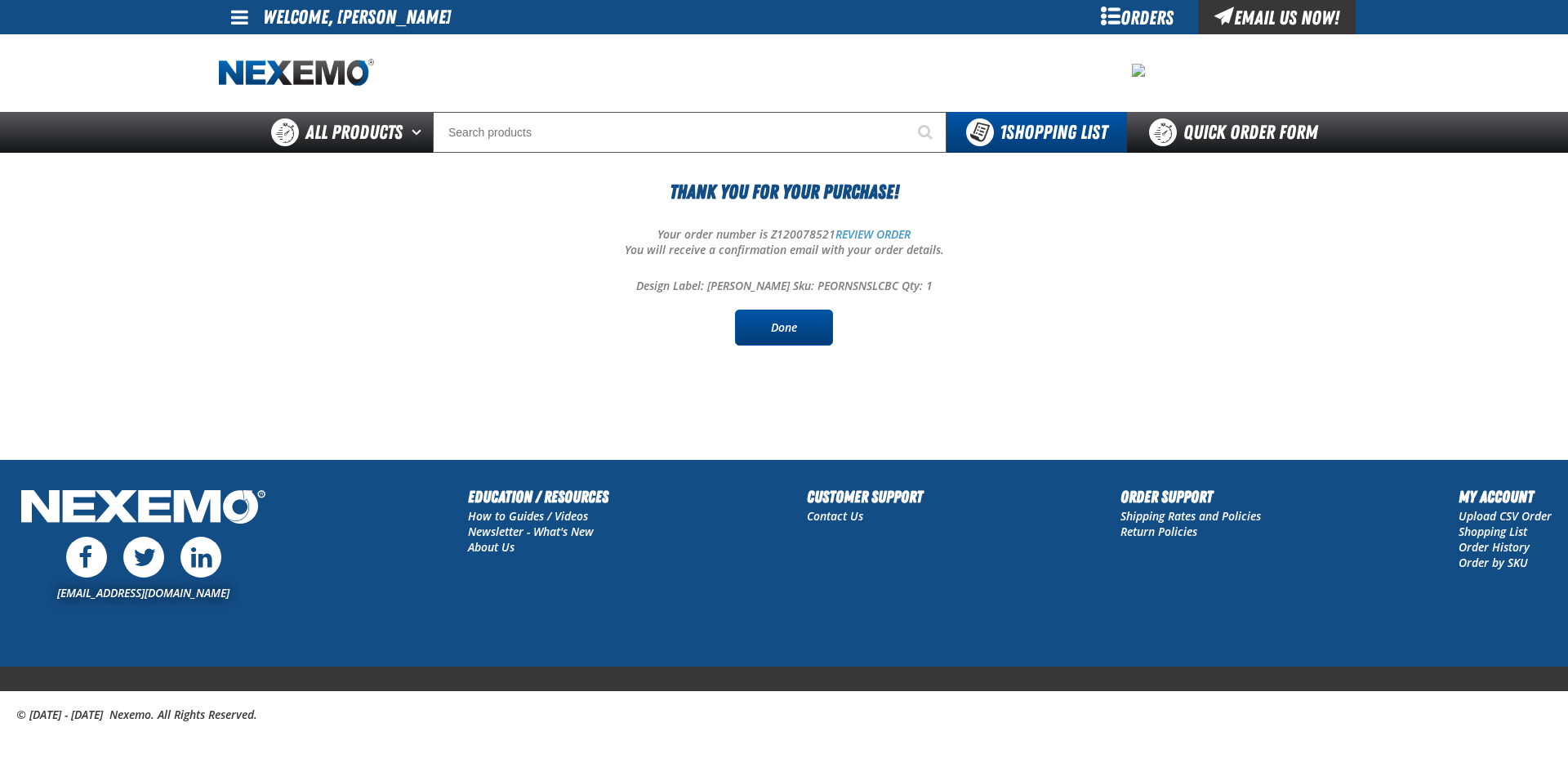
click at [809, 332] on link "Done" at bounding box center [784, 328] width 98 height 36
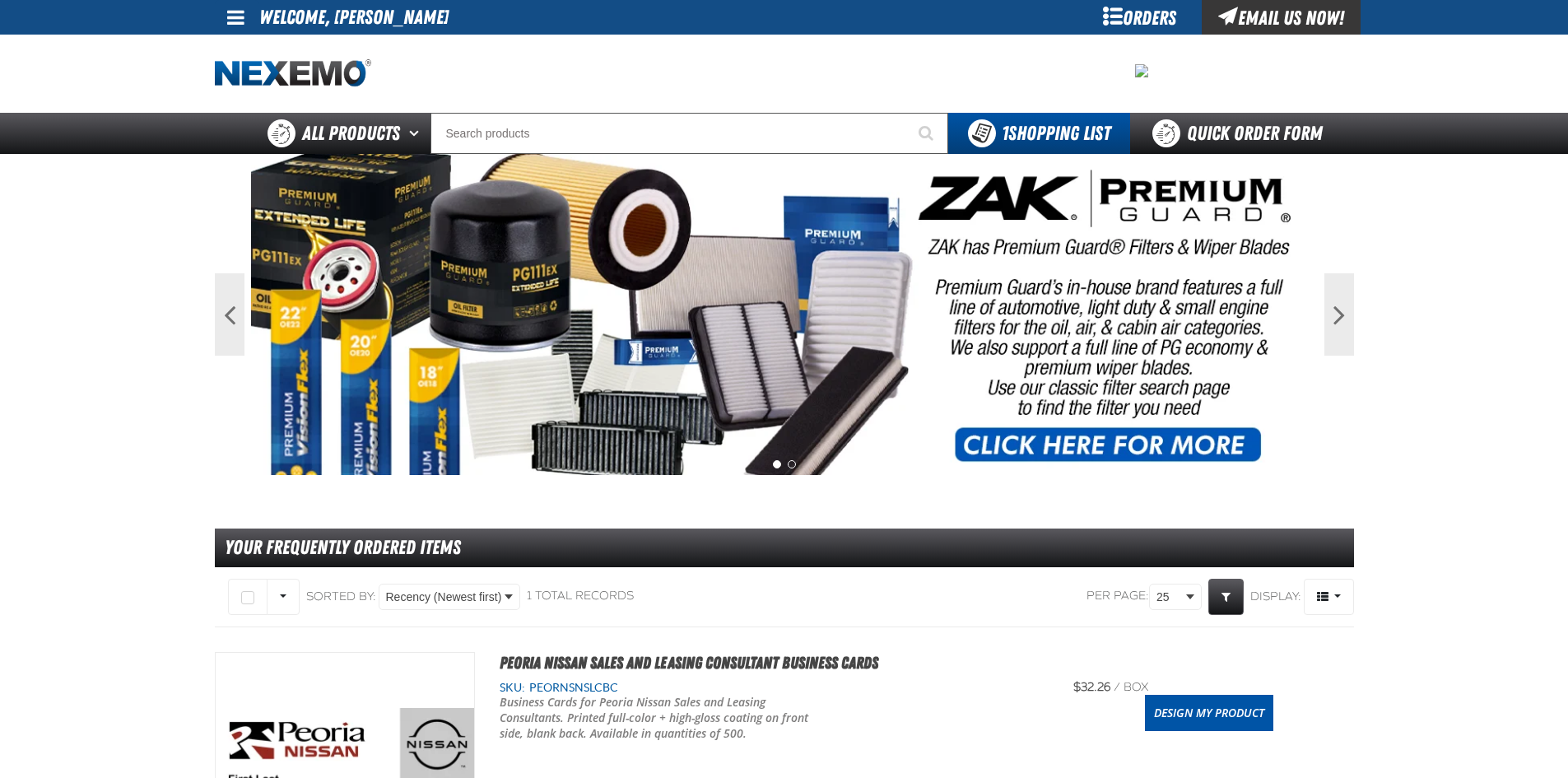
click at [256, 20] on link at bounding box center [237, 17] width 44 height 35
click at [264, 80] on link "Sign Out Sign Out" at bounding box center [250, 80] width 56 height 16
